Goal: Task Accomplishment & Management: Manage account settings

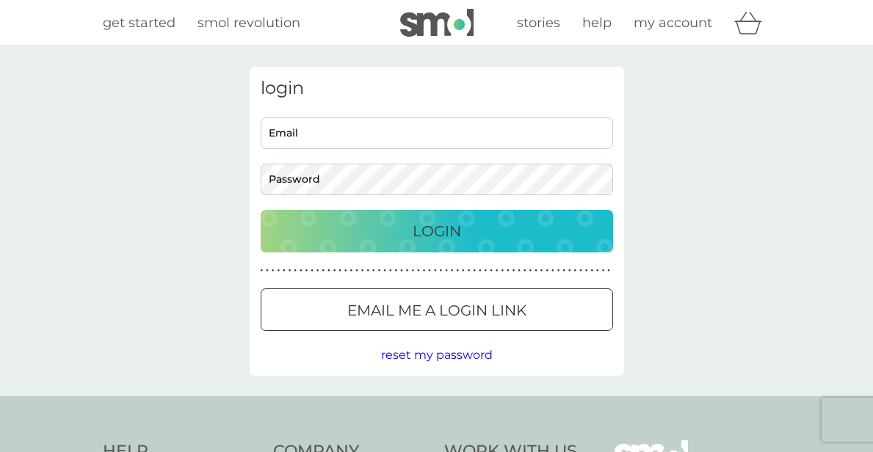
click at [399, 137] on input "Email" at bounding box center [437, 133] width 352 height 32
type input "[PERSON_NAME][EMAIL_ADDRESS][DOMAIN_NAME]"
click at [391, 231] on div "Login" at bounding box center [436, 231] width 323 height 23
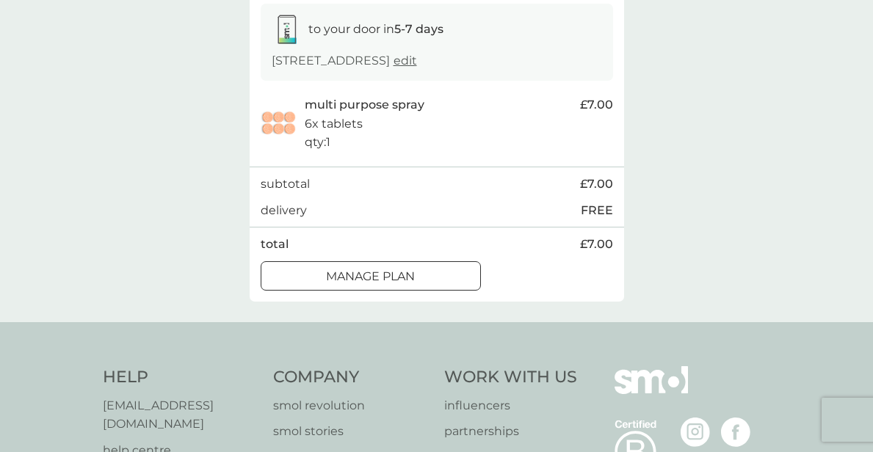
scroll to position [250, 0]
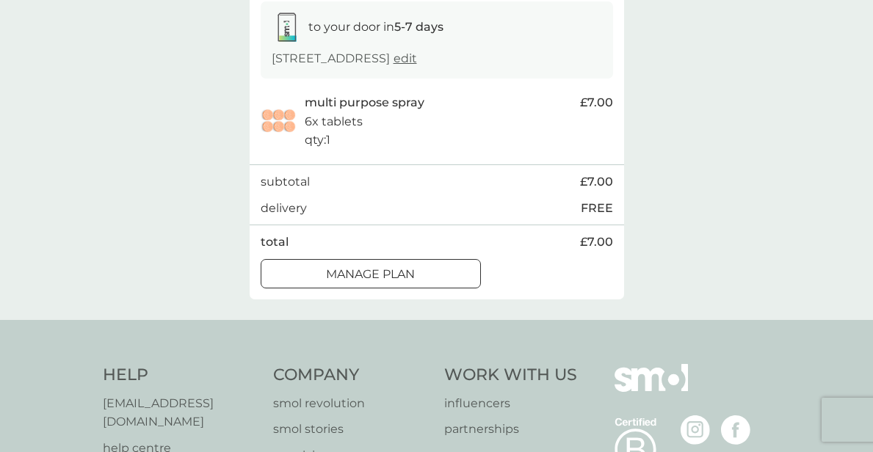
click at [379, 282] on div at bounding box center [370, 274] width 53 height 15
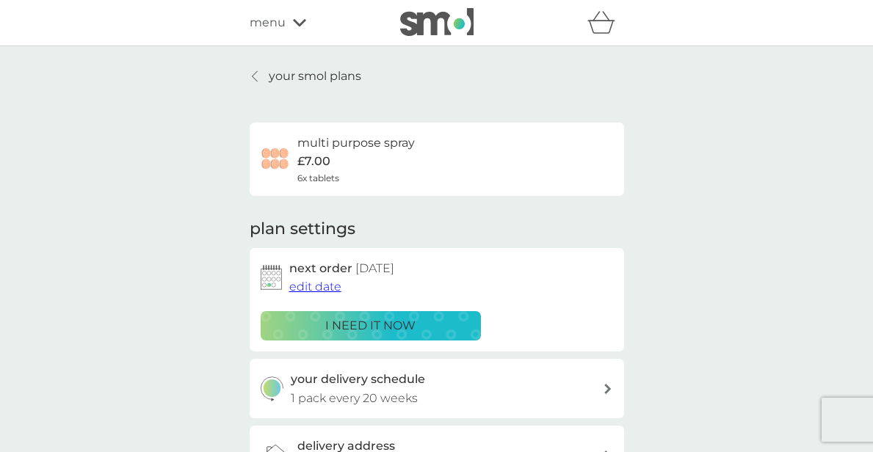
click at [322, 291] on span "edit date" at bounding box center [315, 287] width 52 height 14
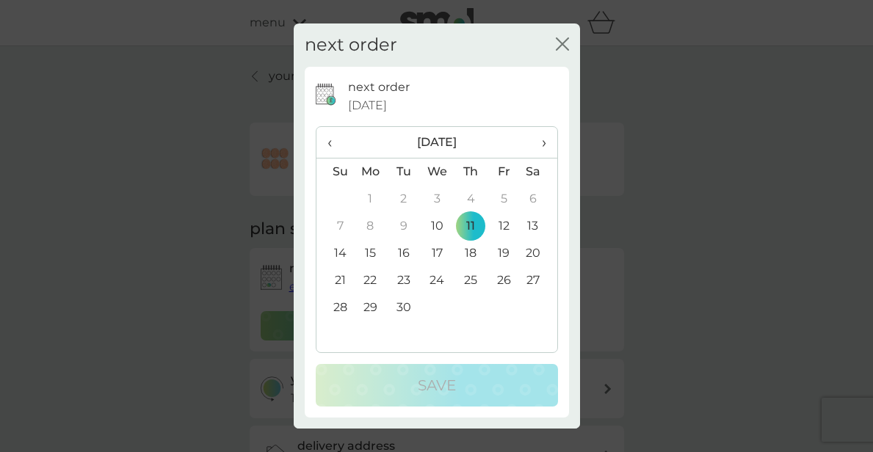
click at [339, 279] on td "21" at bounding box center [335, 280] width 37 height 27
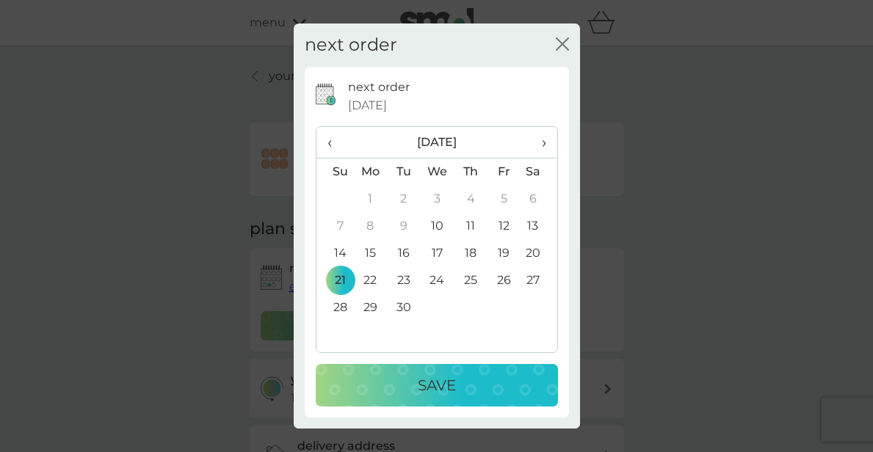
click at [418, 384] on p "Save" at bounding box center [437, 385] width 38 height 23
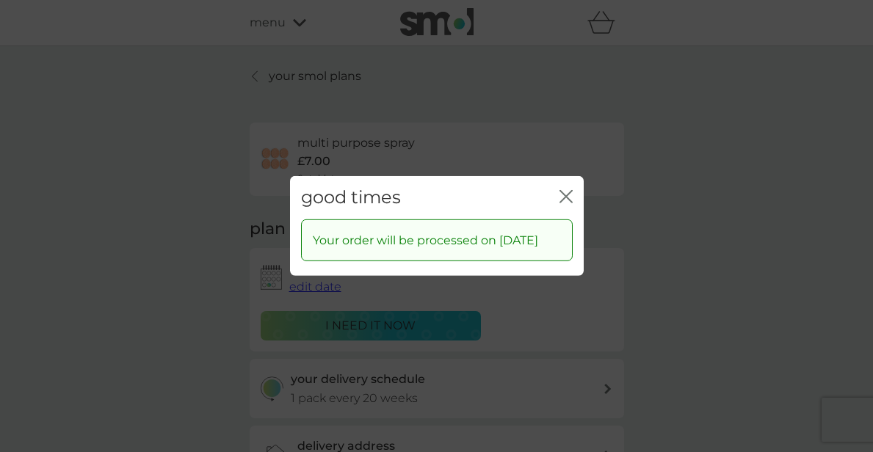
click at [563, 191] on icon "close" at bounding box center [563, 197] width 6 height 12
